Goal: Task Accomplishment & Management: Manage account settings

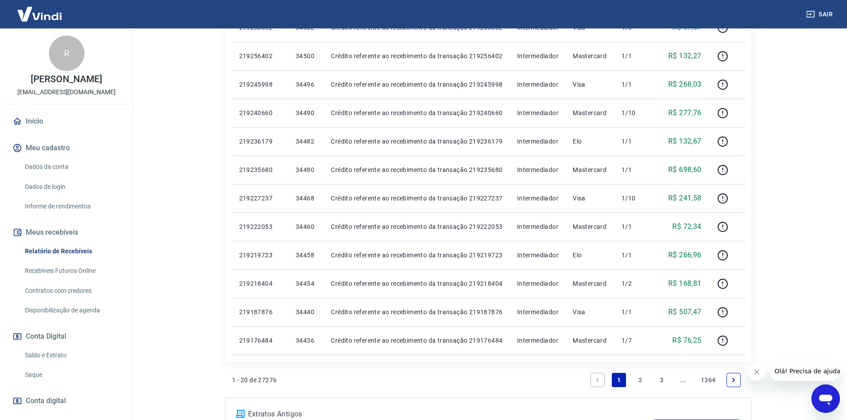
scroll to position [489, 0]
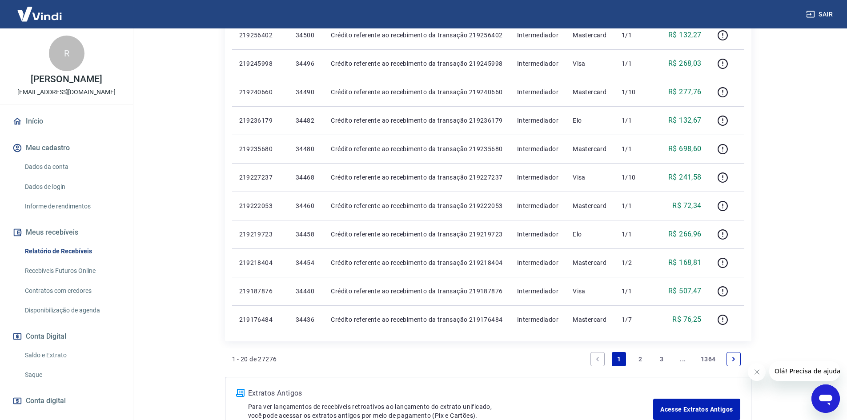
click at [640, 363] on link "2" at bounding box center [640, 359] width 14 height 14
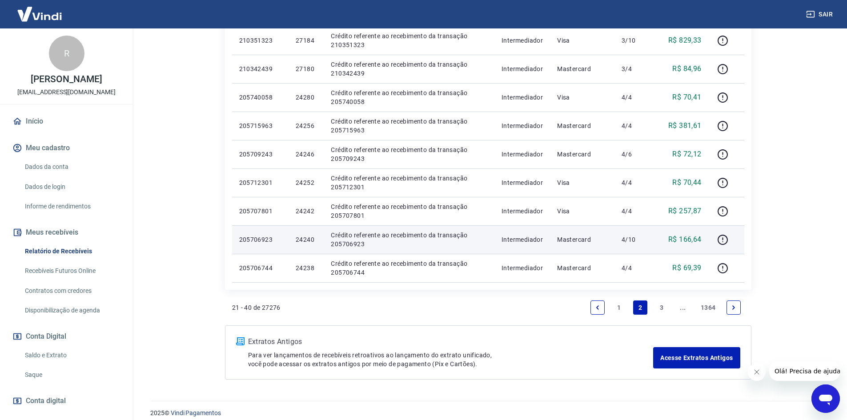
scroll to position [549, 0]
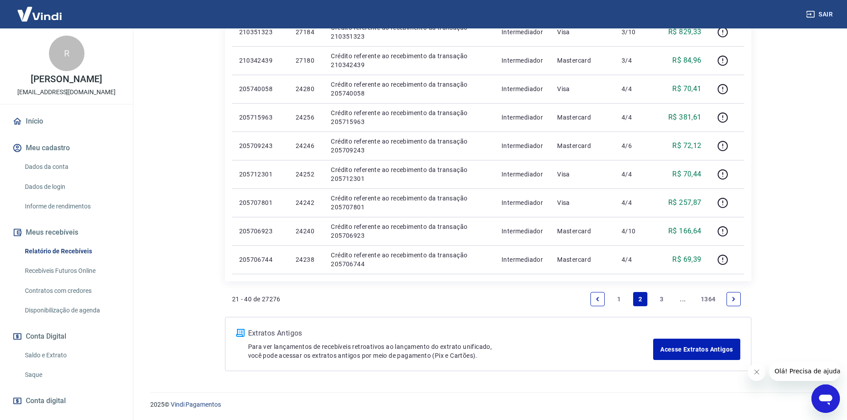
click at [667, 298] on link "3" at bounding box center [662, 299] width 14 height 14
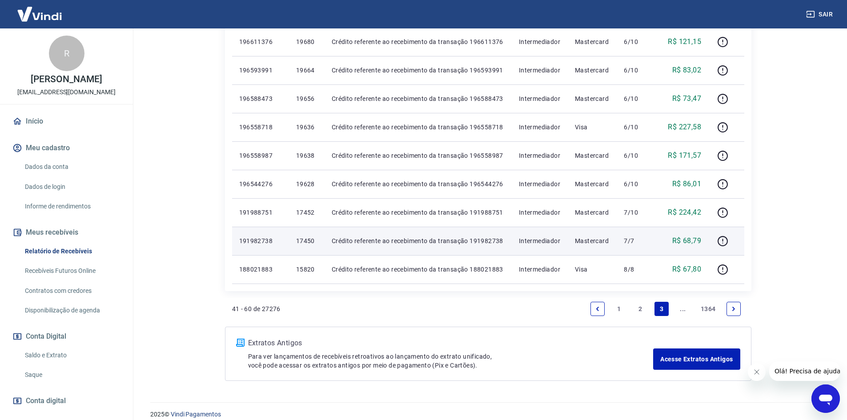
scroll to position [549, 0]
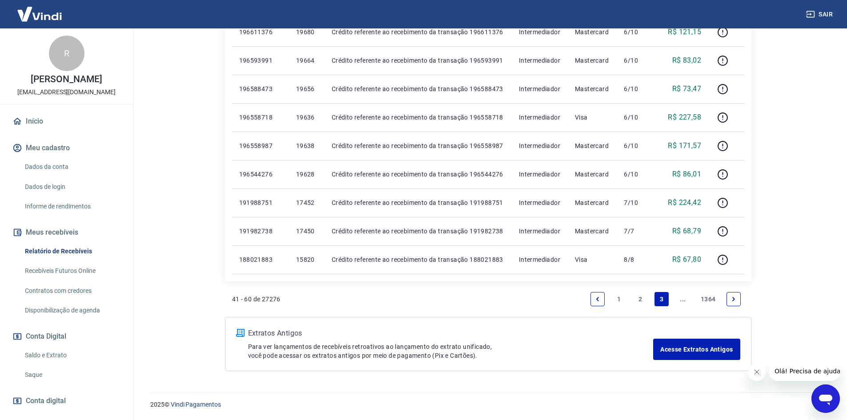
click at [641, 300] on link "2" at bounding box center [640, 299] width 14 height 14
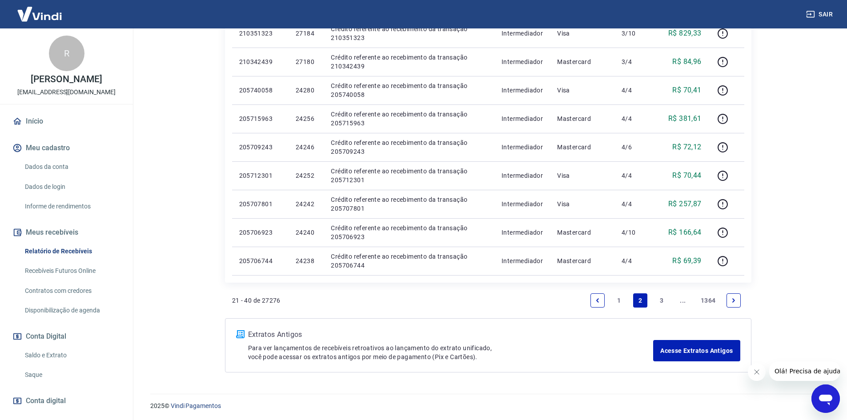
scroll to position [549, 0]
click at [619, 297] on link "1" at bounding box center [619, 299] width 14 height 14
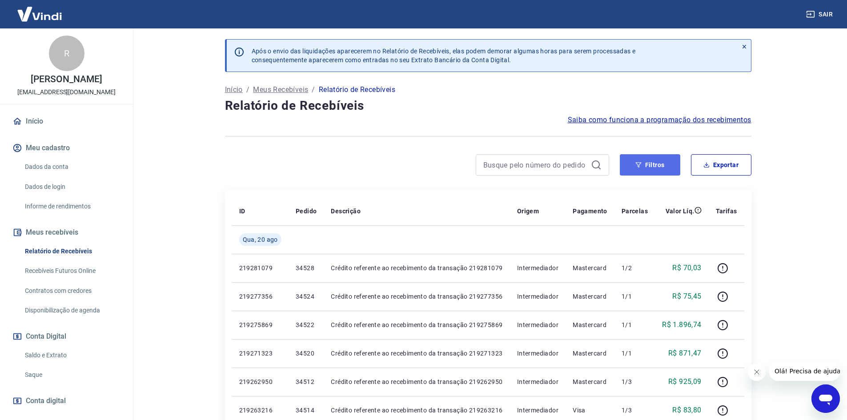
click at [644, 165] on button "Filtros" at bounding box center [650, 164] width 60 height 21
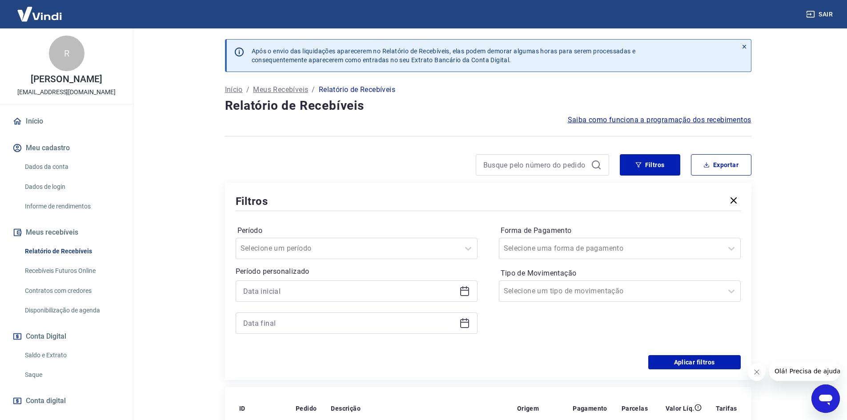
click at [467, 294] on icon at bounding box center [464, 291] width 11 height 11
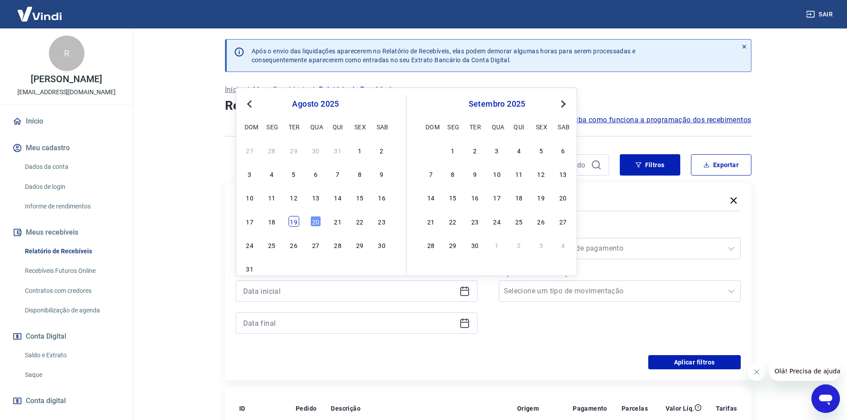
click at [294, 220] on div "19" at bounding box center [294, 221] width 11 height 11
type input "[DATE]"
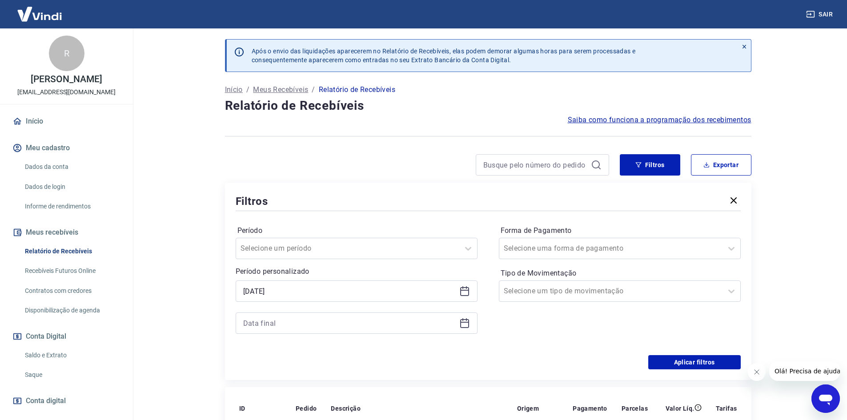
click at [466, 323] on icon at bounding box center [464, 323] width 11 height 11
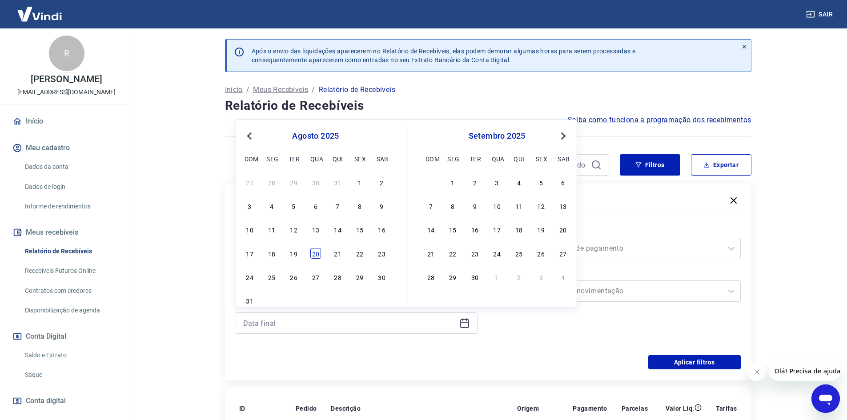
click at [317, 256] on div "20" at bounding box center [315, 253] width 11 height 11
type input "[DATE]"
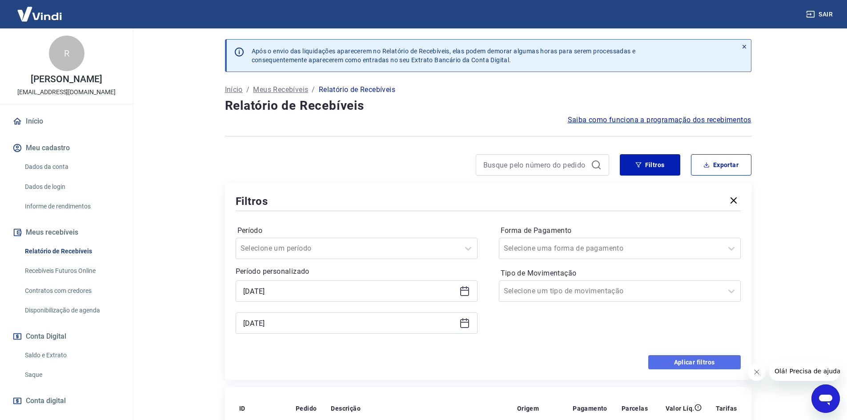
click at [702, 361] on button "Aplicar filtros" at bounding box center [694, 362] width 93 height 14
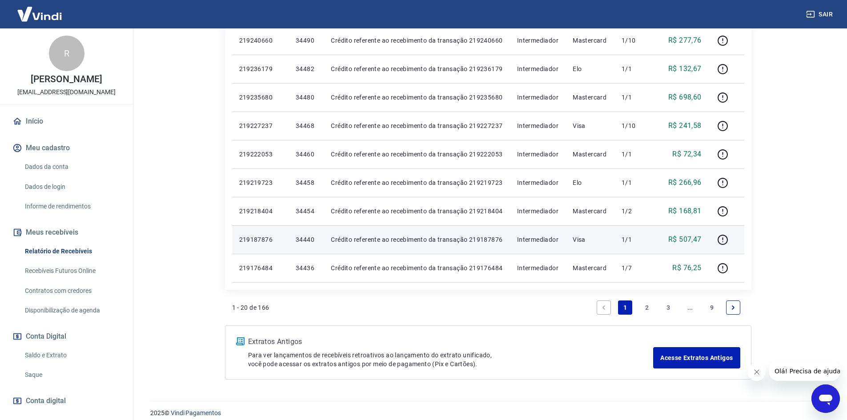
scroll to position [549, 0]
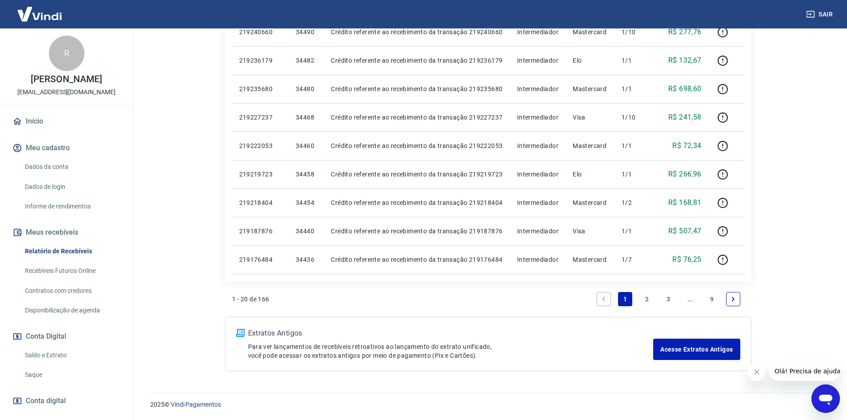
click at [649, 300] on link "2" at bounding box center [647, 299] width 14 height 14
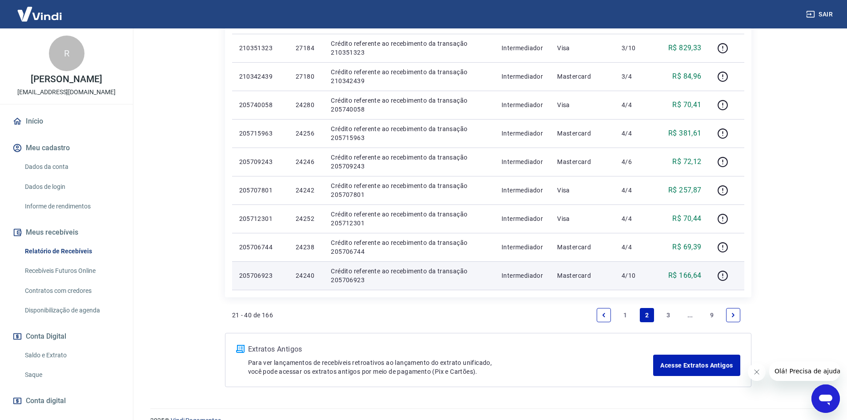
scroll to position [534, 0]
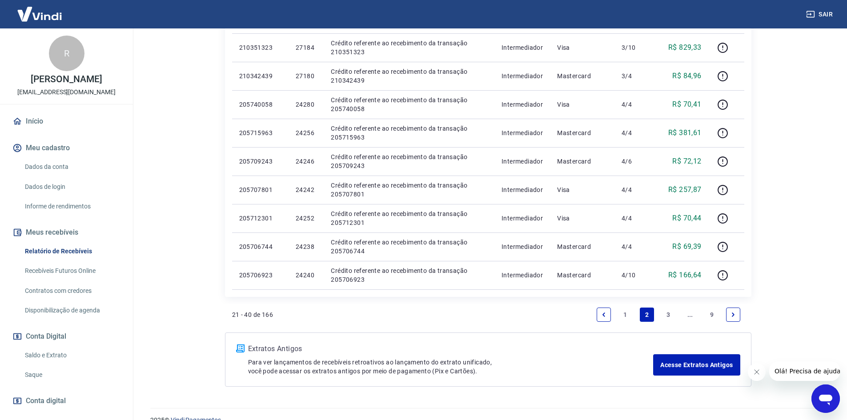
click at [670, 316] on link "3" at bounding box center [668, 315] width 14 height 14
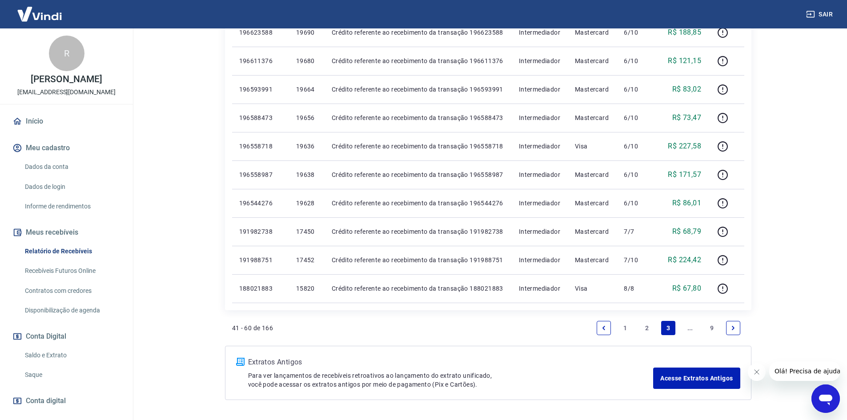
scroll to position [534, 0]
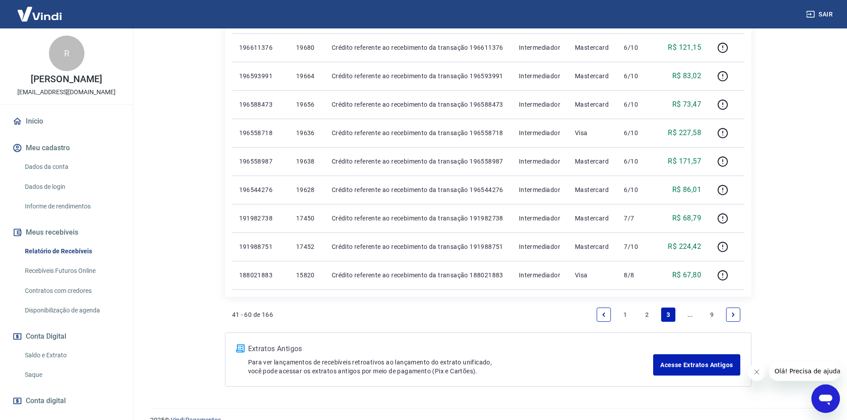
click at [726, 312] on li "Pagination" at bounding box center [733, 314] width 21 height 21
click at [727, 312] on link "Next page" at bounding box center [733, 315] width 14 height 14
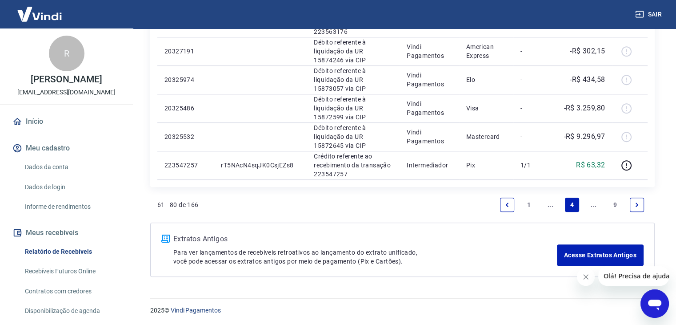
scroll to position [672, 0]
click at [551, 205] on link "..." at bounding box center [550, 204] width 14 height 14
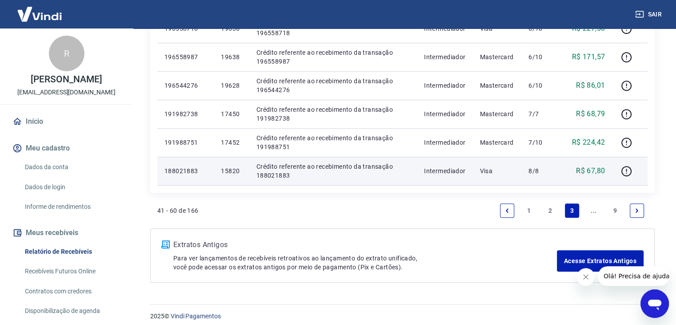
scroll to position [644, 0]
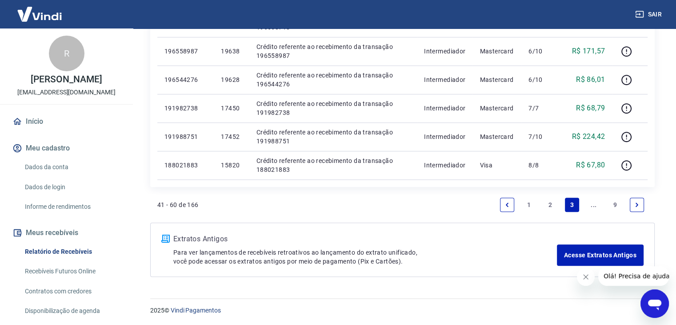
click at [550, 206] on link "2" at bounding box center [550, 204] width 14 height 14
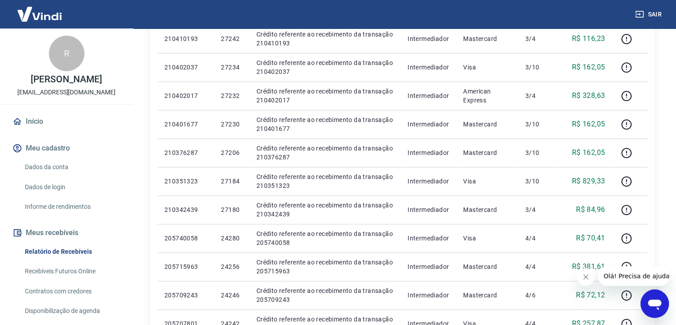
scroll to position [644, 0]
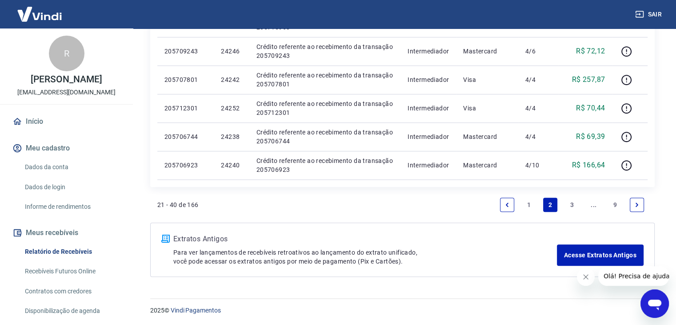
click at [527, 204] on link "1" at bounding box center [529, 204] width 14 height 14
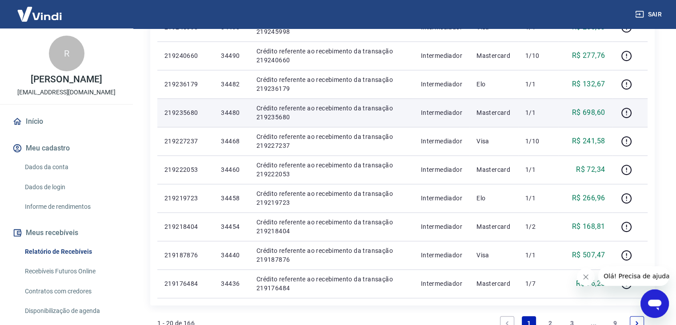
scroll to position [644, 0]
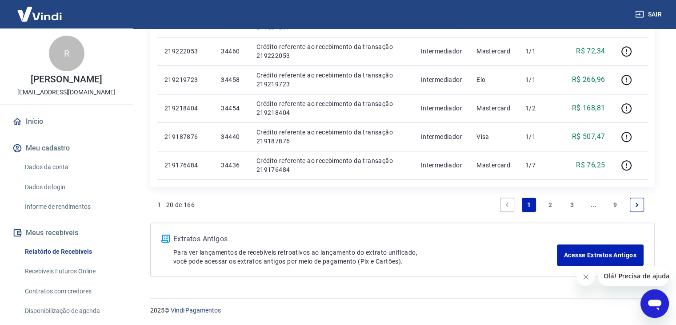
click at [572, 205] on link "3" at bounding box center [572, 204] width 14 height 14
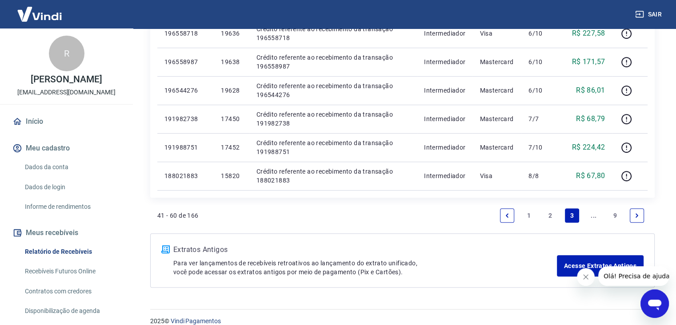
scroll to position [644, 0]
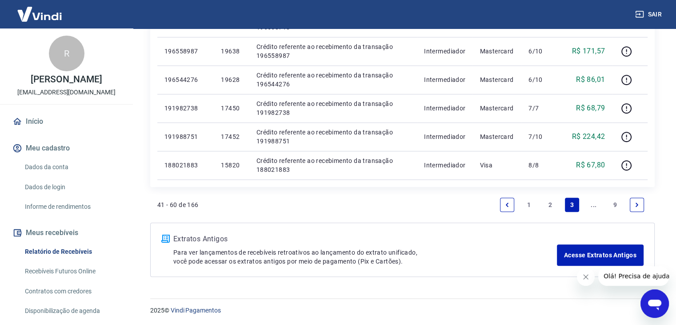
click at [555, 203] on link "2" at bounding box center [550, 204] width 14 height 14
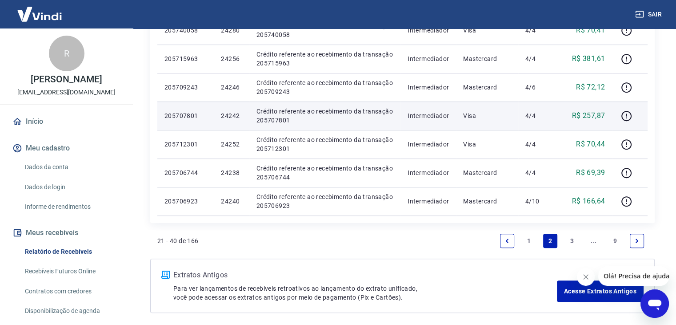
scroll to position [623, 0]
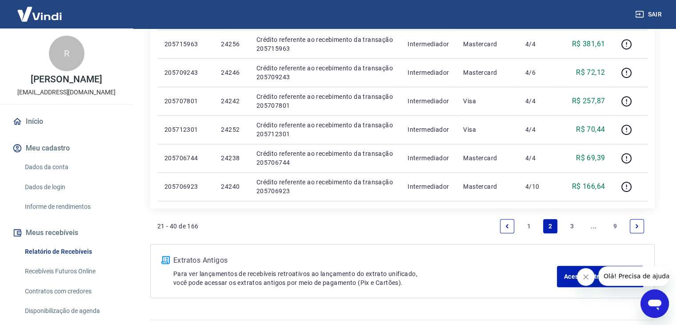
click at [576, 224] on link "3" at bounding box center [572, 226] width 14 height 14
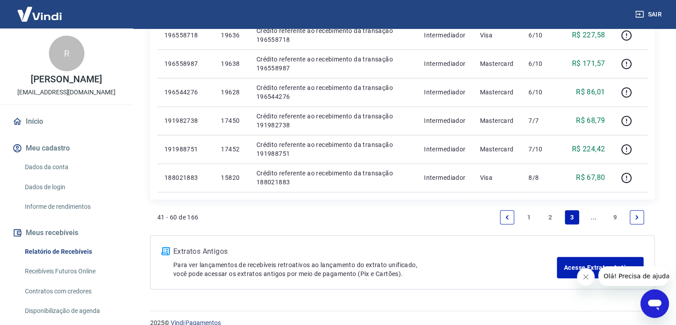
scroll to position [644, 0]
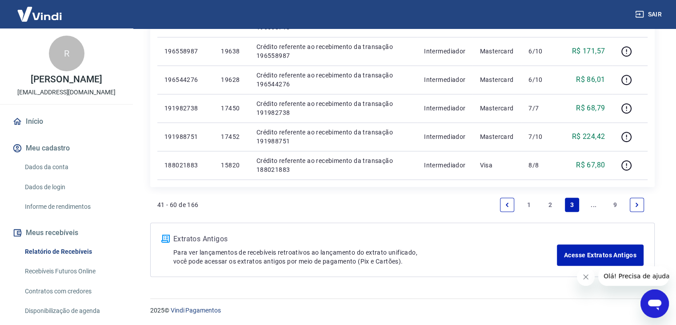
click at [592, 204] on link "..." at bounding box center [594, 204] width 14 height 14
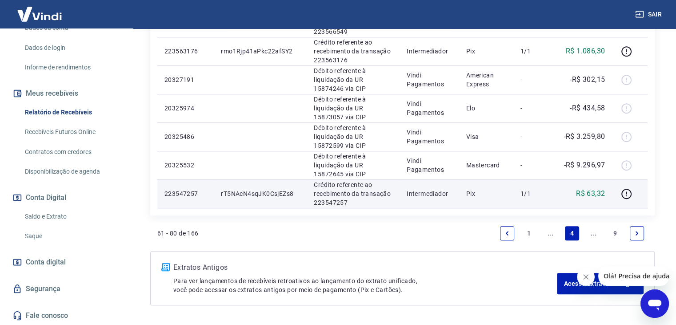
scroll to position [667, 0]
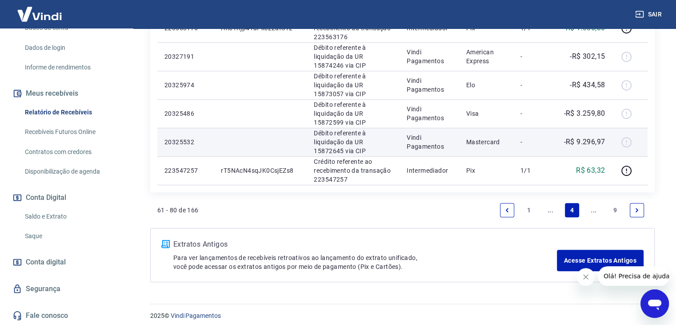
click at [628, 141] on div at bounding box center [630, 142] width 21 height 14
click at [580, 137] on p "-R$ 9.296,97" at bounding box center [584, 142] width 41 height 11
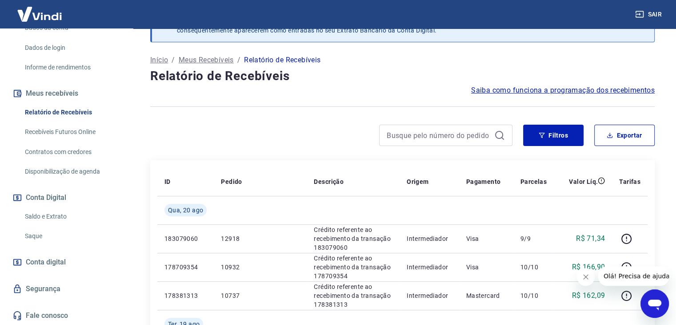
scroll to position [0, 0]
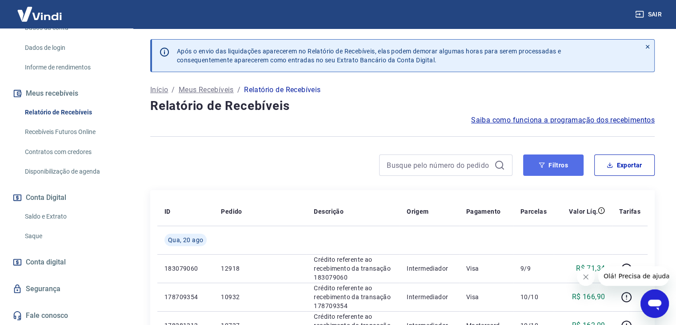
click at [541, 162] on icon "button" at bounding box center [542, 164] width 6 height 5
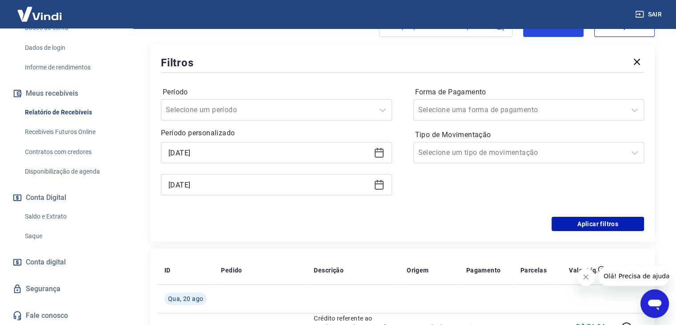
scroll to position [178, 0]
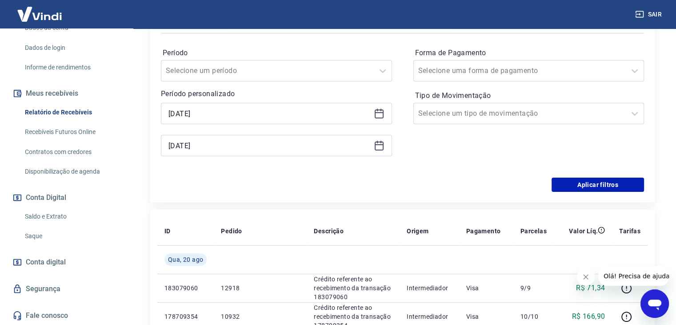
click at [378, 115] on icon at bounding box center [379, 113] width 11 height 11
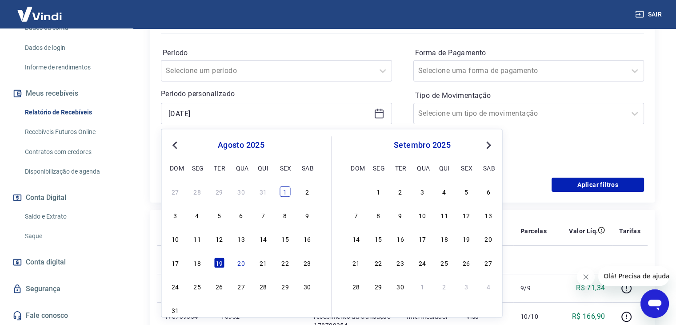
click at [281, 191] on div "1" at bounding box center [285, 191] width 11 height 11
type input "[DATE]"
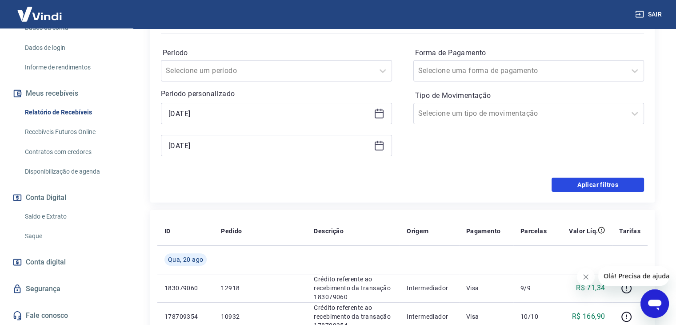
click at [593, 187] on button "Aplicar filtros" at bounding box center [598, 184] width 93 height 14
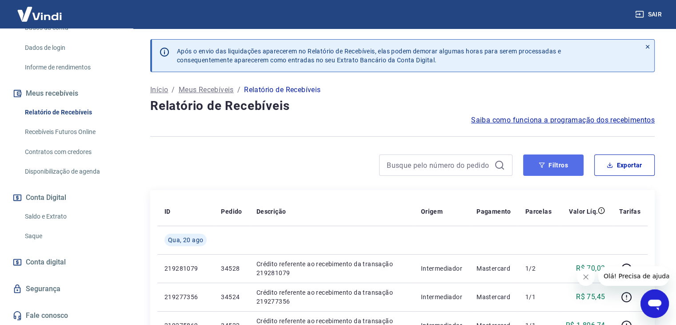
click at [552, 165] on button "Filtros" at bounding box center [553, 164] width 60 height 21
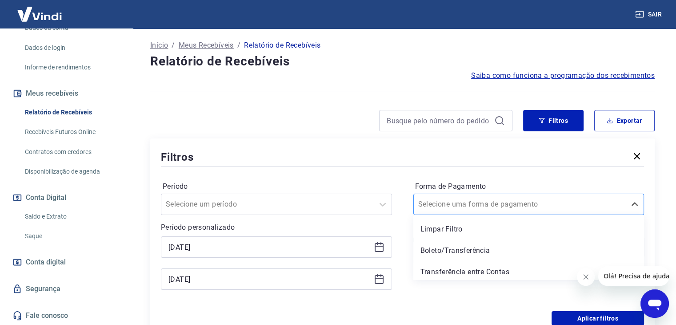
scroll to position [45, 0]
click at [457, 204] on input "Forma de Pagamento" at bounding box center [463, 203] width 90 height 11
click at [444, 171] on div "Período Selecione um período Período personalizado [DATE] [DATE] Forma de Pagam…" at bounding box center [402, 239] width 483 height 142
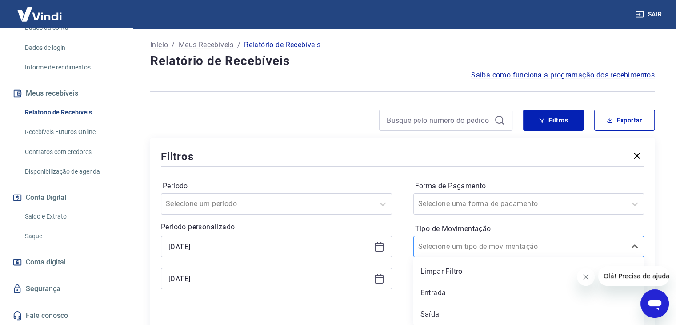
click at [480, 249] on input "Tipo de Movimentação" at bounding box center [463, 246] width 90 height 11
click at [443, 312] on div "Saída" at bounding box center [529, 314] width 231 height 18
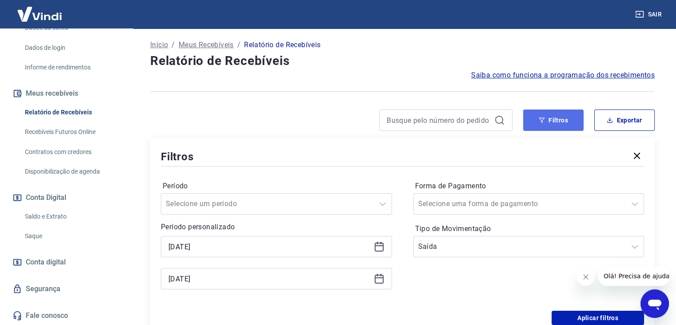
click at [558, 118] on button "Filtros" at bounding box center [553, 119] width 60 height 21
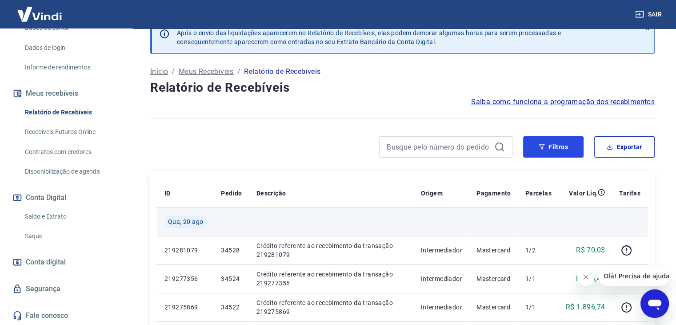
scroll to position [0, 0]
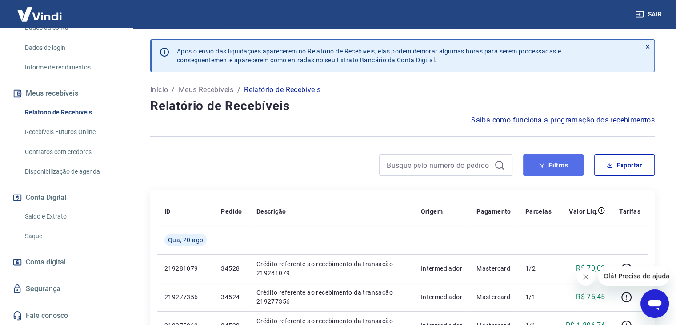
click at [550, 166] on button "Filtros" at bounding box center [553, 164] width 60 height 21
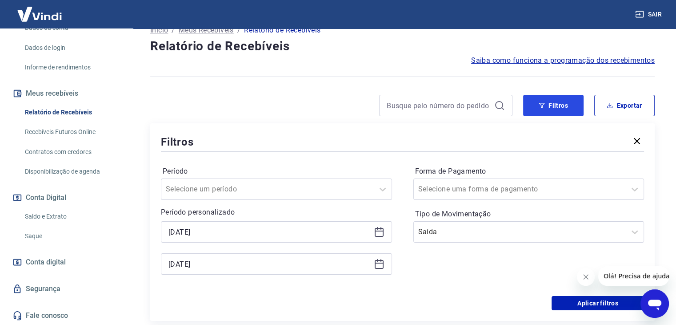
scroll to position [133, 0]
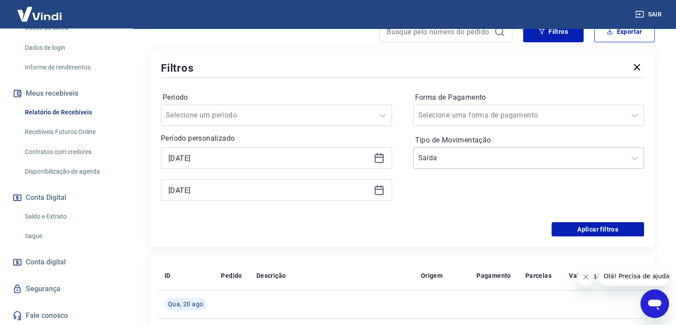
click at [458, 160] on input "Tipo de Movimentação" at bounding box center [463, 158] width 90 height 11
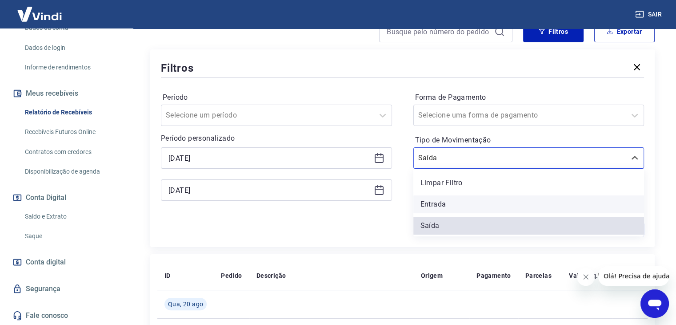
click at [445, 201] on div "Entrada" at bounding box center [529, 204] width 231 height 18
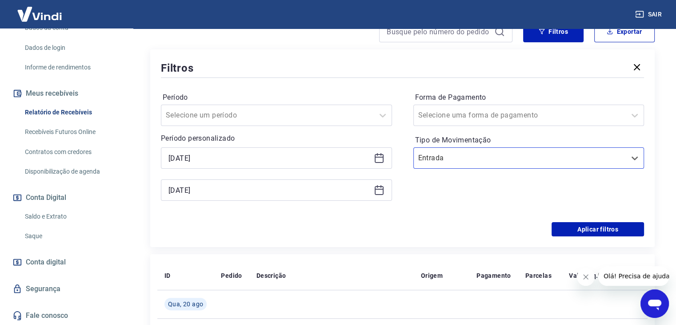
click at [443, 207] on div "Forma de Pagamento Selecione uma forma de pagamento Tipo de Movimentação option…" at bounding box center [529, 150] width 231 height 121
click at [558, 233] on button "Aplicar filtros" at bounding box center [598, 229] width 93 height 14
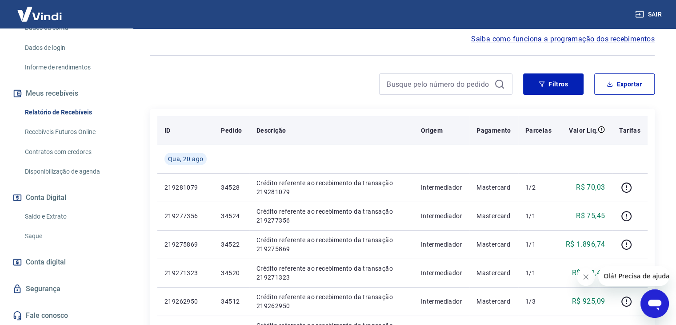
scroll to position [89, 0]
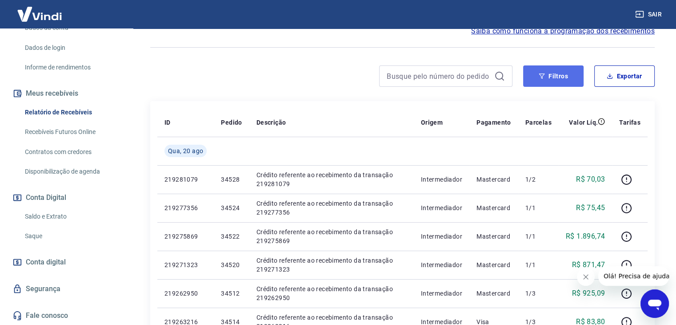
click at [550, 68] on button "Filtros" at bounding box center [553, 75] width 60 height 21
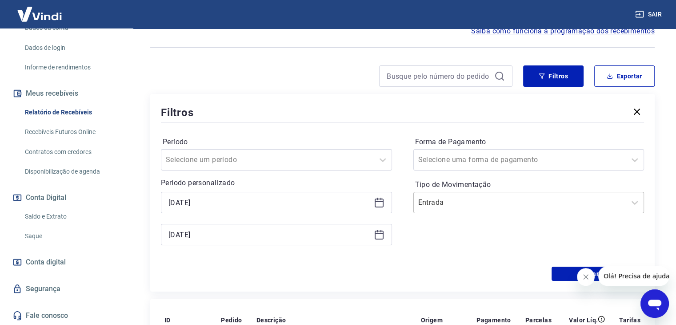
click at [474, 193] on div "Entrada" at bounding box center [529, 202] width 231 height 21
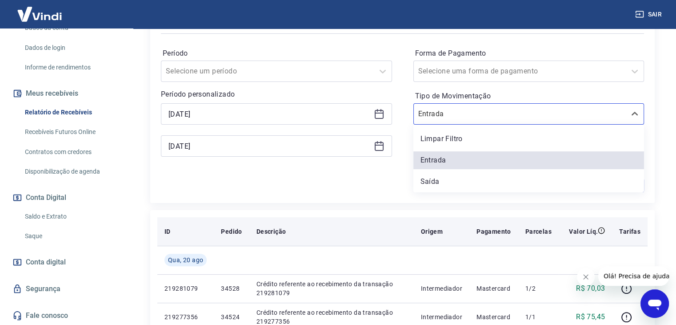
scroll to position [178, 0]
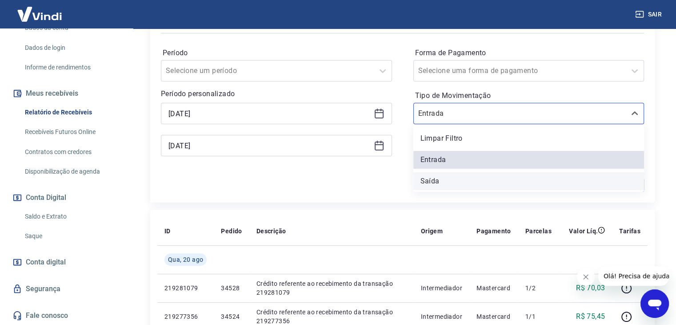
click at [450, 178] on div "Saída" at bounding box center [529, 181] width 231 height 18
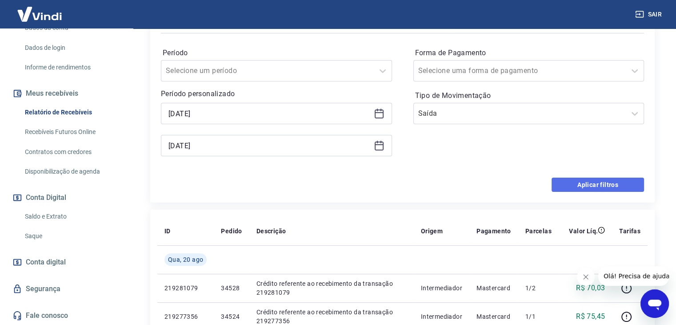
click at [587, 189] on button "Aplicar filtros" at bounding box center [598, 184] width 93 height 14
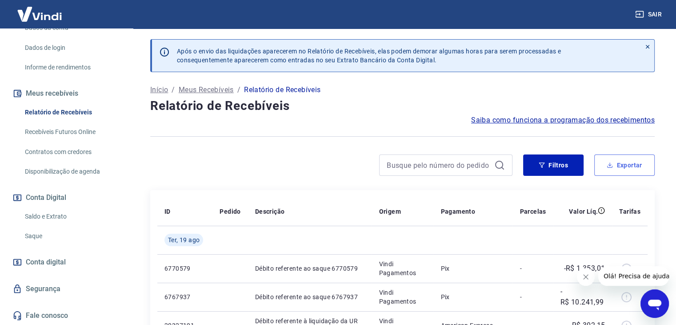
click at [614, 161] on button "Exportar" at bounding box center [625, 164] width 60 height 21
type input "[DATE]"
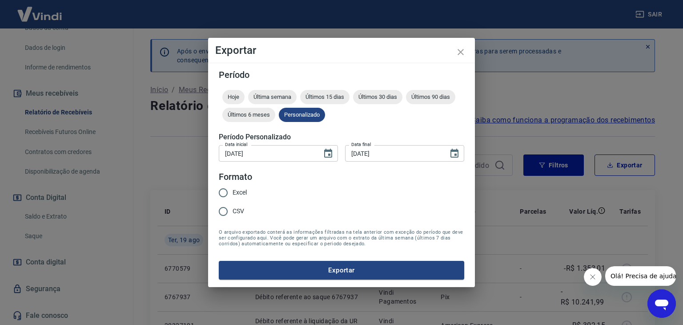
click at [236, 192] on span "Excel" at bounding box center [240, 192] width 14 height 9
click at [233, 192] on input "Excel" at bounding box center [223, 192] width 19 height 19
radio input "true"
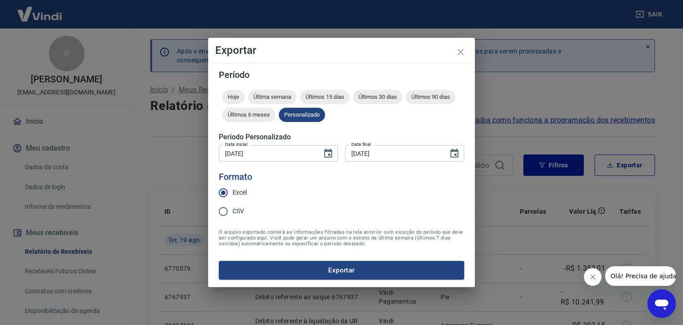
scroll to position [139, 0]
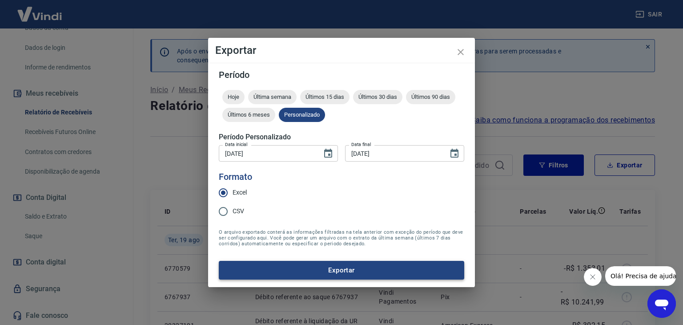
click at [310, 271] on button "Exportar" at bounding box center [341, 270] width 245 height 19
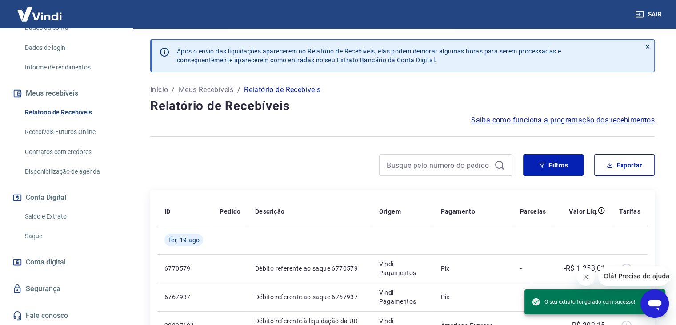
click at [571, 303] on span "O seu extrato foi gerado com sucesso!" at bounding box center [584, 301] width 104 height 9
click at [628, 305] on span "O seu extrato foi gerado com sucesso!" at bounding box center [584, 301] width 104 height 9
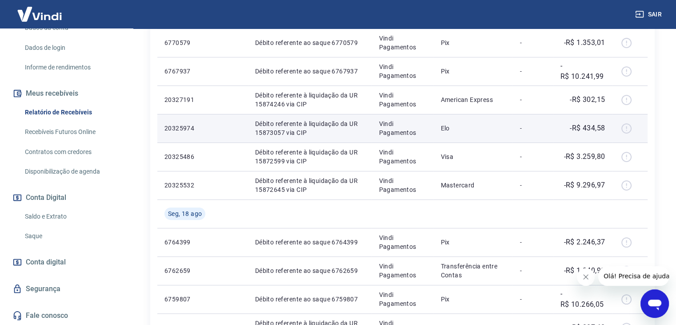
scroll to position [222, 0]
